Goal: Information Seeking & Learning: Learn about a topic

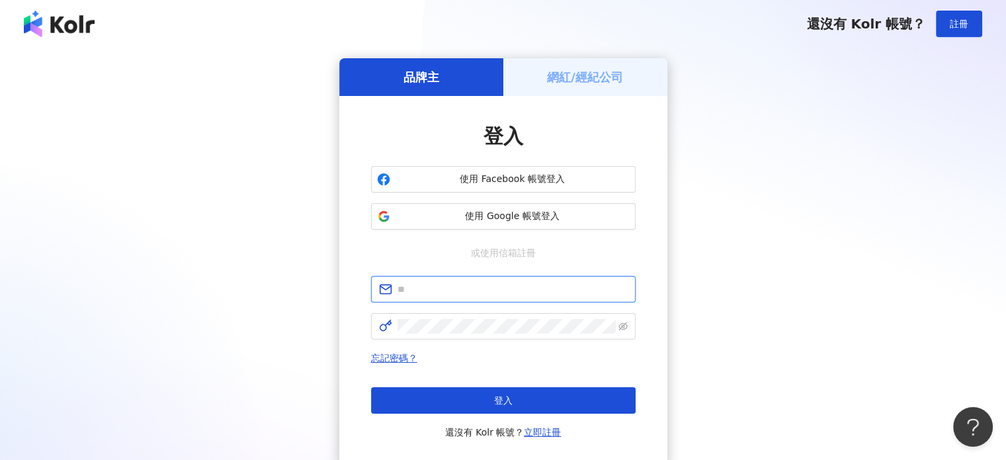
click at [399, 289] on input "text" at bounding box center [512, 289] width 230 height 15
type input "**********"
drag, startPoint x: 389, startPoint y: 329, endPoint x: 399, endPoint y: 316, distance: 16.5
click at [399, 317] on span at bounding box center [503, 326] width 265 height 26
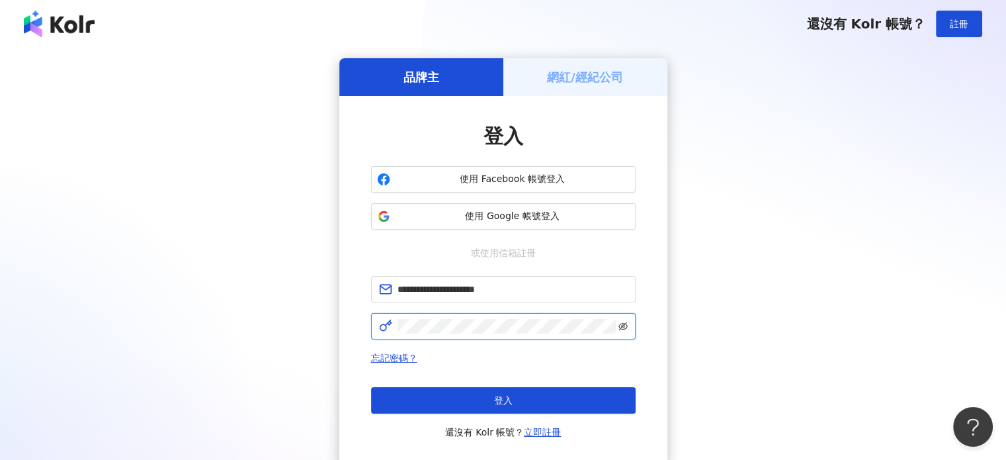
click at [620, 329] on icon "eye-invisible" at bounding box center [622, 325] width 9 height 9
click at [322, 333] on div "**********" at bounding box center [503, 262] width 974 height 408
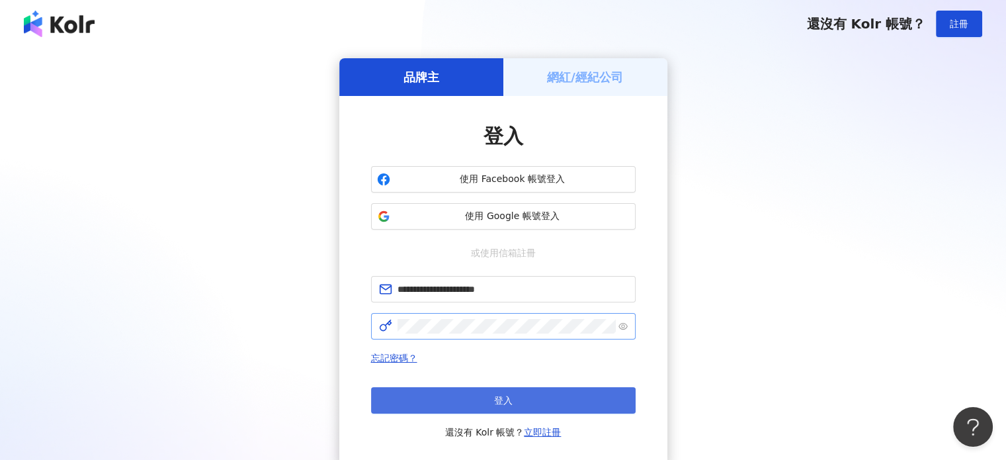
click at [507, 404] on span "登入" at bounding box center [503, 400] width 19 height 11
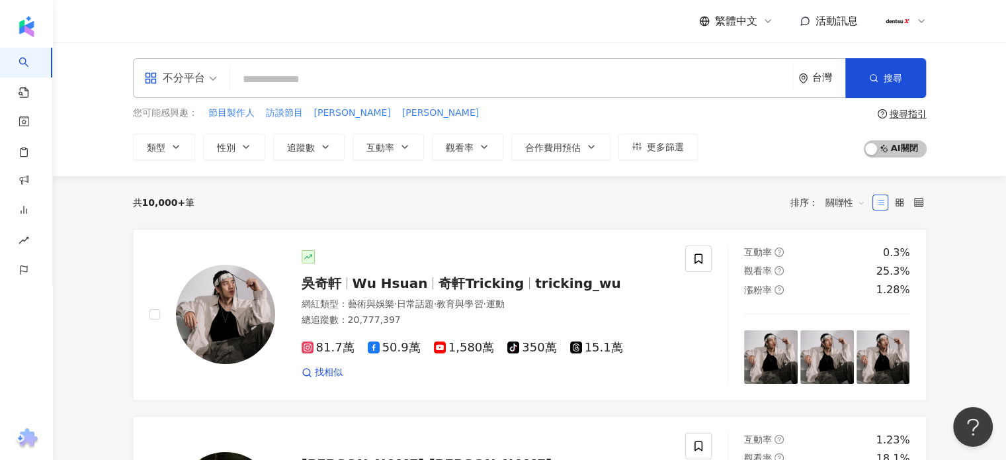
paste input "*******"
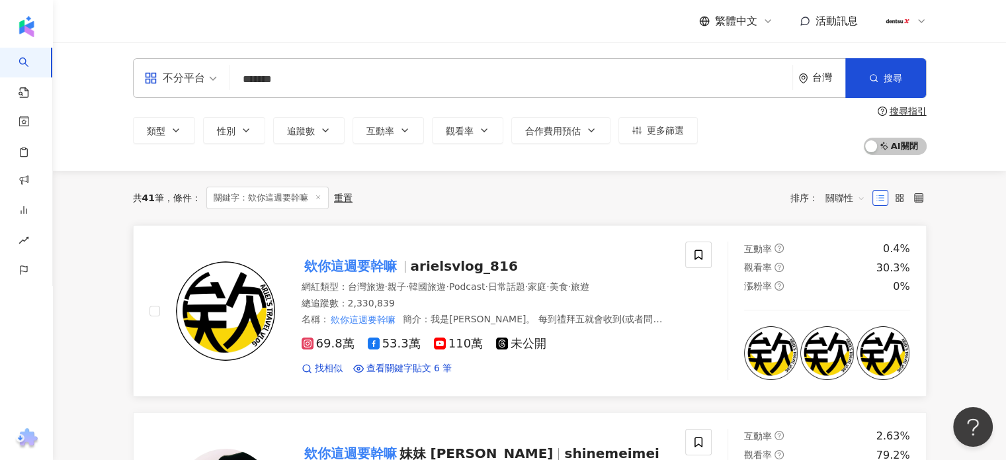
type input "*******"
click at [234, 298] on img at bounding box center [225, 310] width 99 height 99
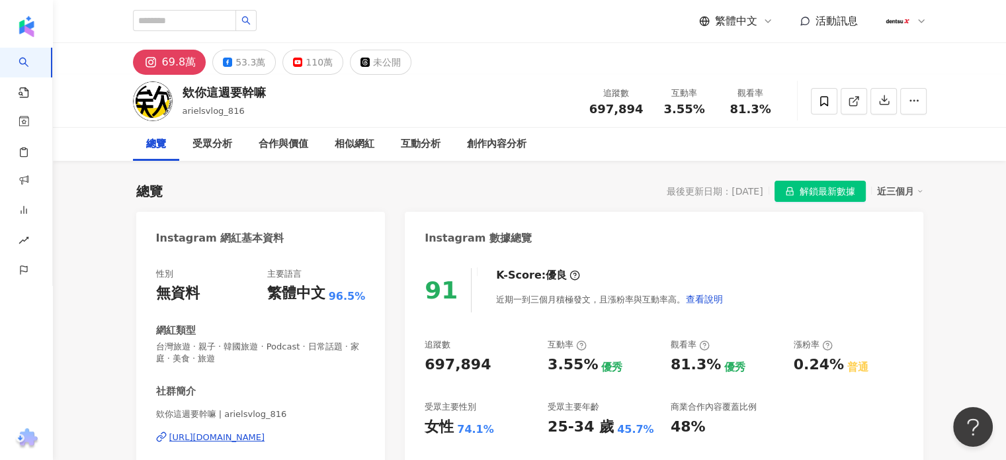
click at [815, 190] on span "解鎖最新數據" at bounding box center [827, 191] width 56 height 21
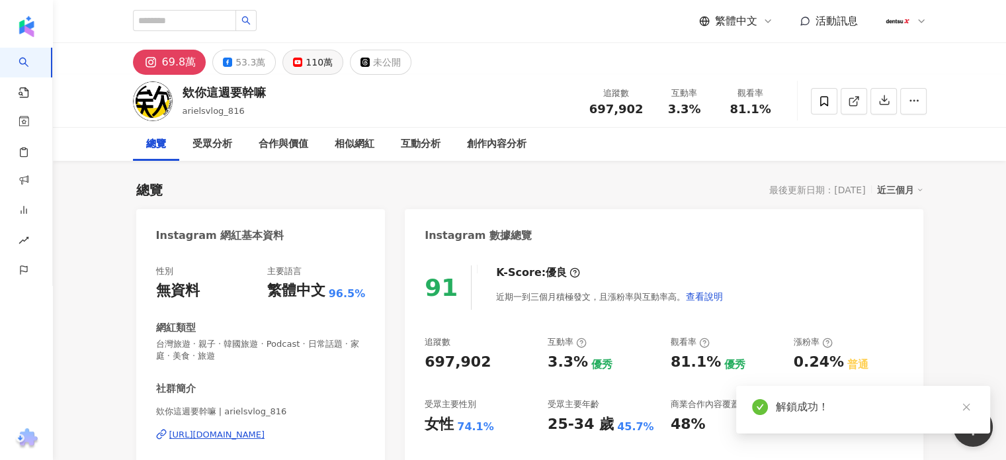
click at [298, 63] on button "110萬" at bounding box center [312, 62] width 61 height 25
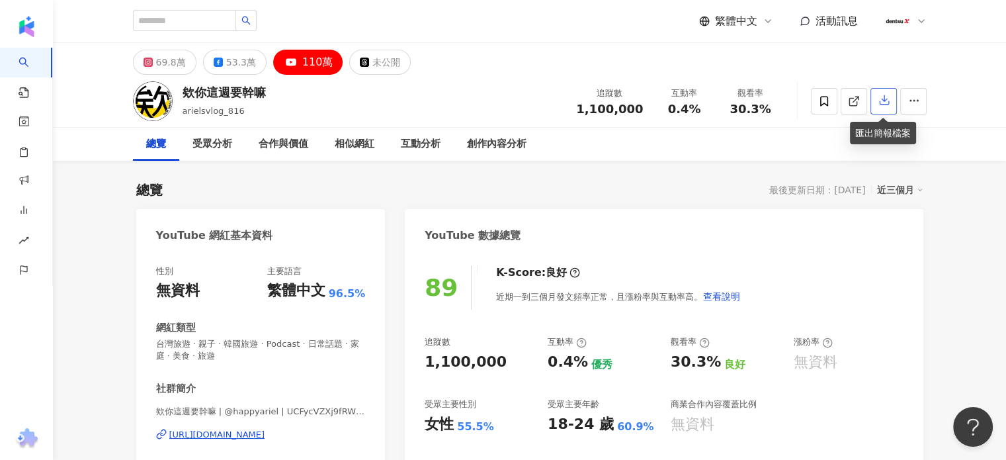
click at [885, 104] on icon "button" at bounding box center [884, 100] width 12 height 12
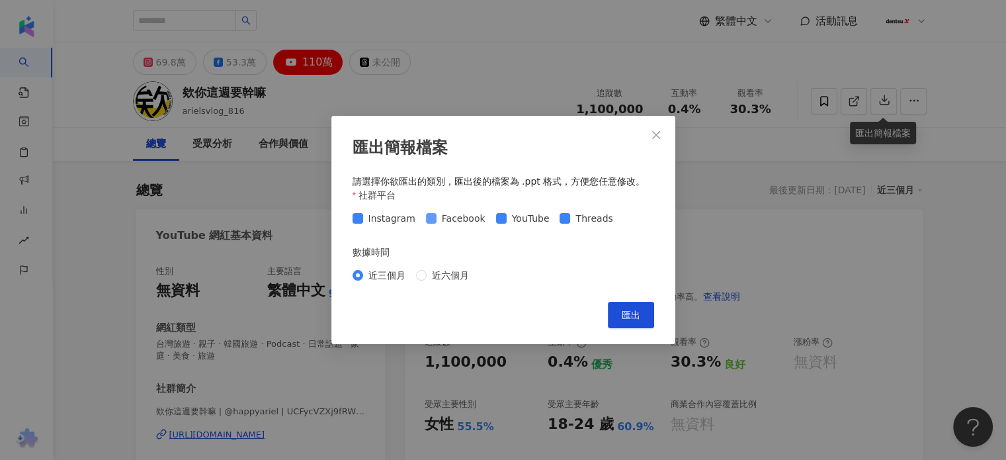
click at [442, 222] on span "Facebook" at bounding box center [463, 218] width 54 height 15
click at [421, 221] on div "Instagram Facebook YouTube Threads" at bounding box center [485, 218] width 266 height 15
click at [570, 218] on span "Threads" at bounding box center [594, 218] width 48 height 15
click at [631, 311] on span "匯出" at bounding box center [631, 314] width 19 height 11
click at [653, 127] on button "Close" at bounding box center [656, 135] width 26 height 26
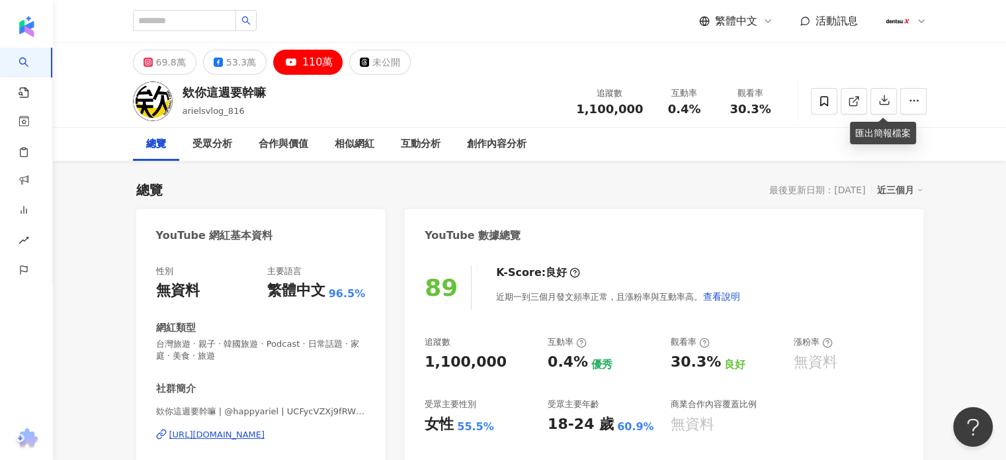
click at [142, 99] on img at bounding box center [153, 101] width 40 height 40
click at [144, 98] on img at bounding box center [153, 101] width 40 height 40
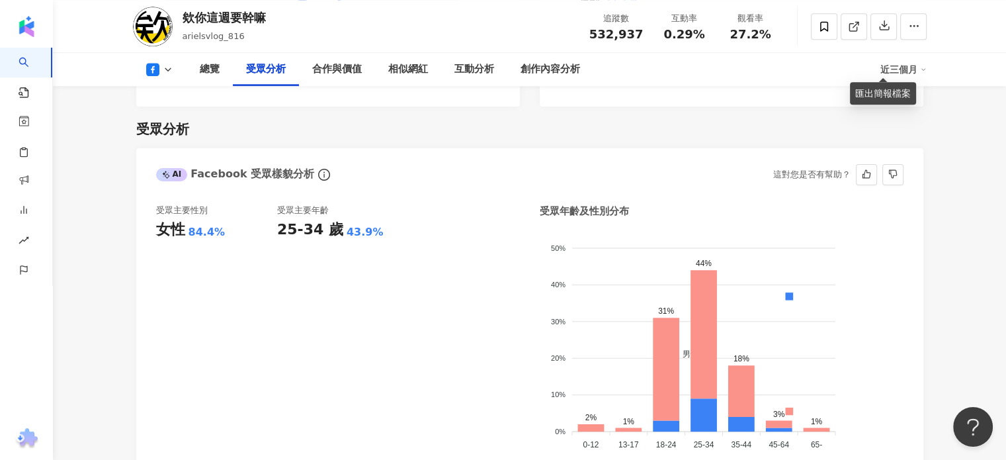
scroll to position [1193, 0]
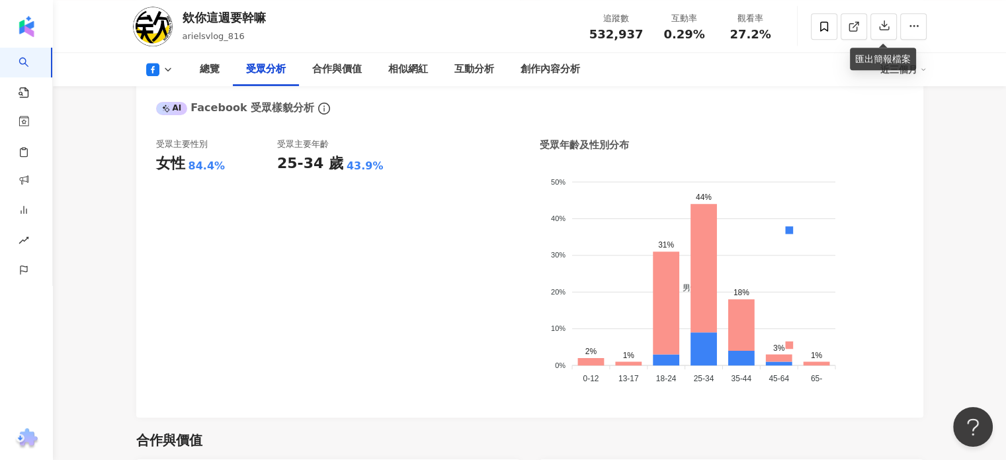
click at [171, 71] on icon at bounding box center [168, 69] width 11 height 11
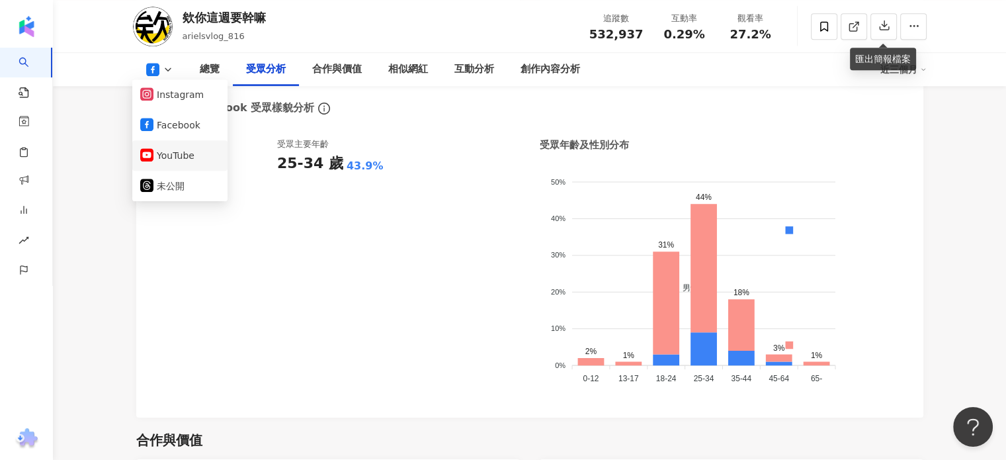
click at [164, 157] on button "YouTube" at bounding box center [179, 155] width 79 height 19
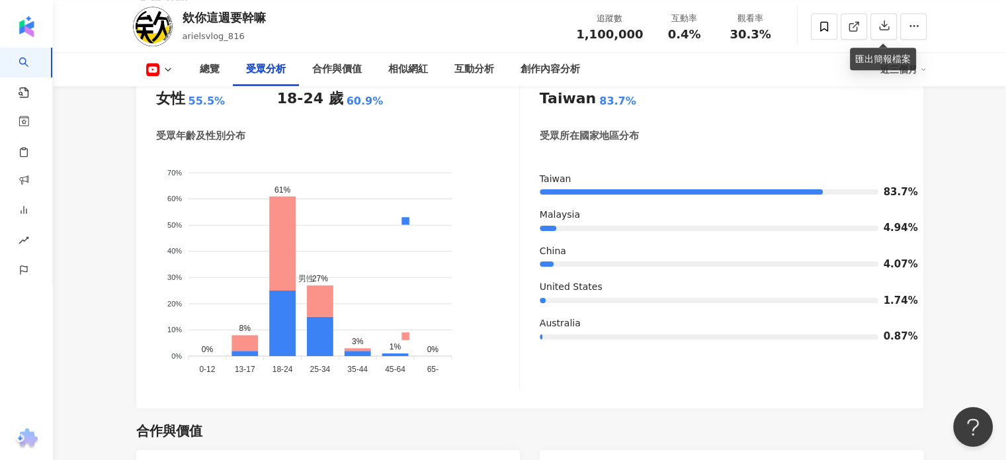
scroll to position [1259, 0]
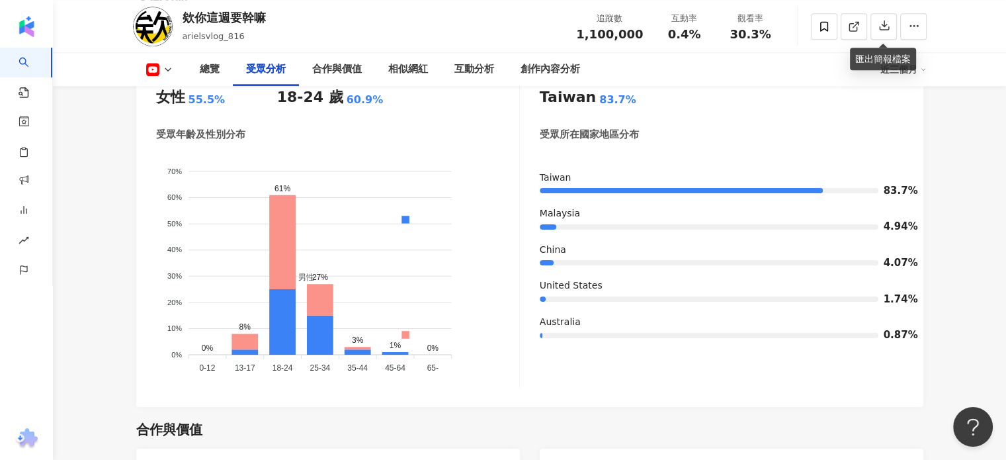
click at [169, 71] on icon at bounding box center [168, 69] width 11 height 11
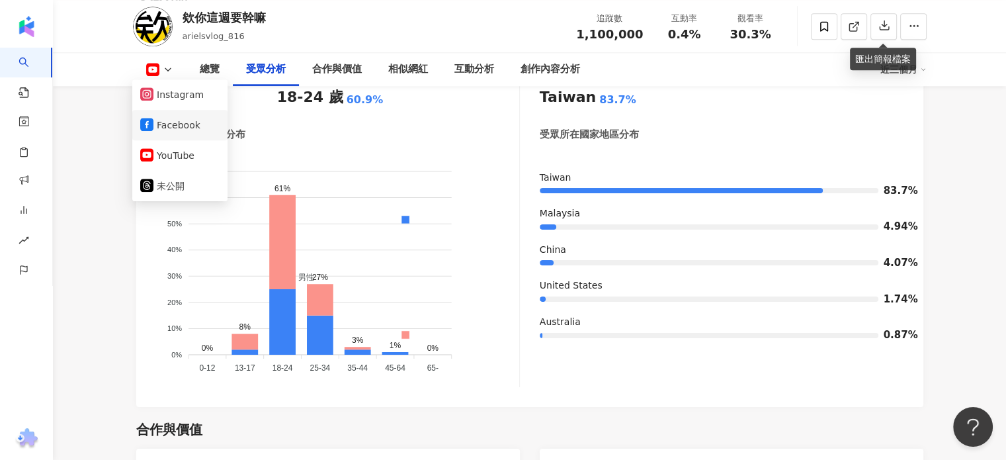
click at [172, 135] on li "Facebook" at bounding box center [179, 125] width 95 height 30
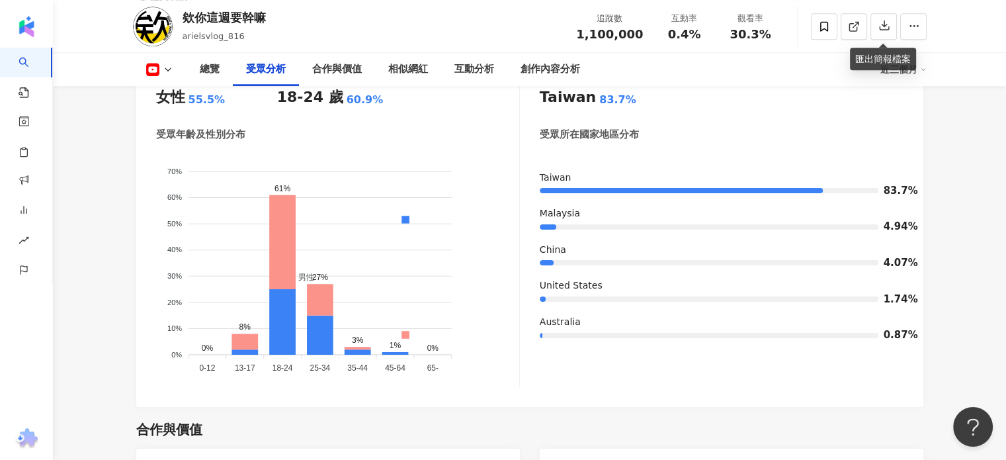
click at [163, 67] on icon at bounding box center [168, 69] width 11 height 11
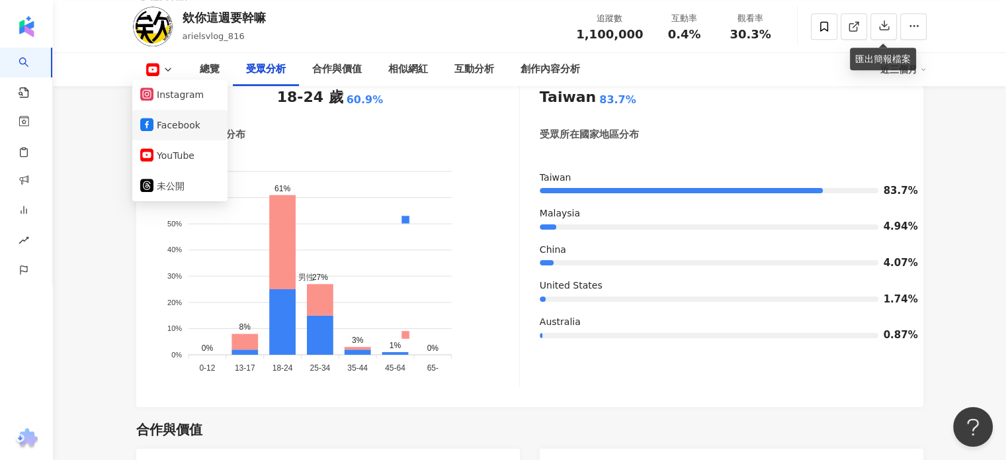
click at [152, 123] on icon at bounding box center [146, 124] width 13 height 13
click at [151, 123] on div "受眾主要性別 女性 55.5% 受眾主要年齡 18-24 歲 60.9% 受眾年齡及性別分布 男性 女性 70% 70% 60% 60% 50% 50% 40…" at bounding box center [529, 233] width 787 height 348
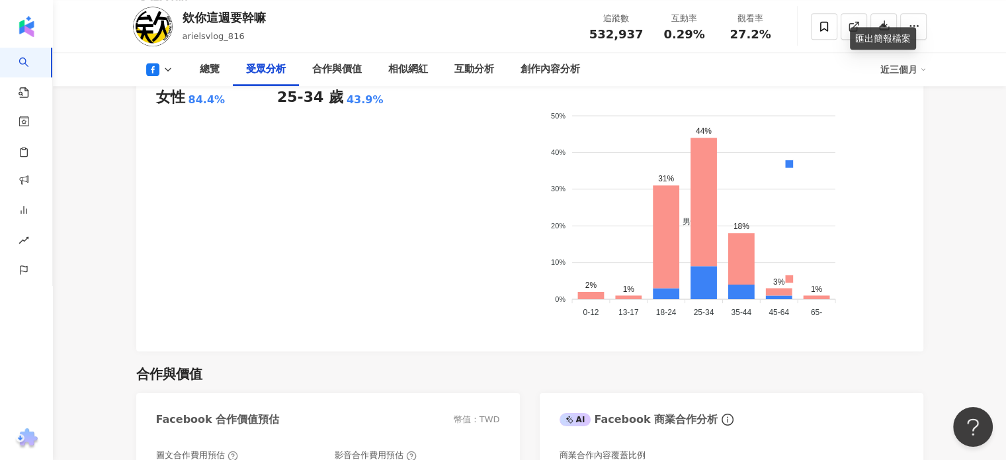
scroll to position [1239, 0]
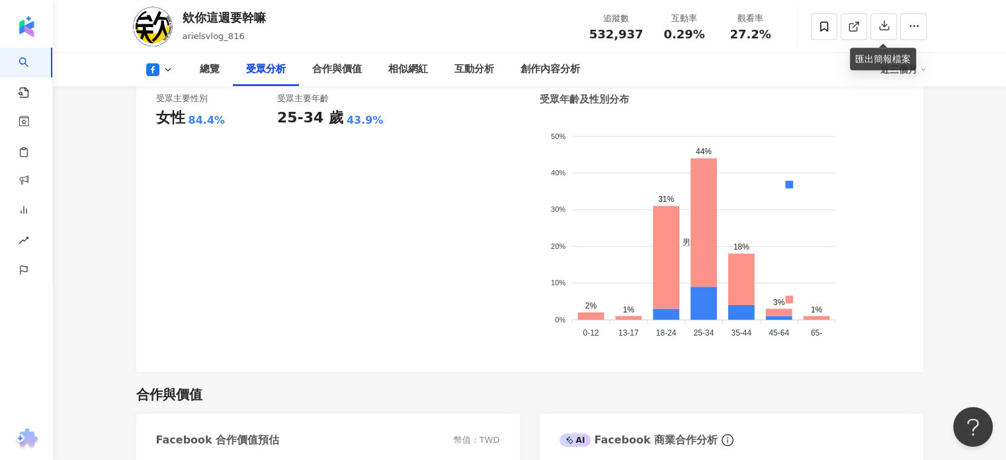
click at [450, 202] on div "受眾主要性別 女性 84.4% 受眾主要年齡 25-34 歲 43.9%" at bounding box center [338, 223] width 364 height 260
